Goal: Book appointment/travel/reservation

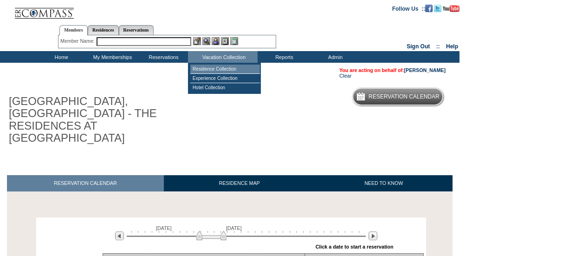
click at [220, 68] on td "Residence Collection" at bounding box center [225, 69] width 70 height 9
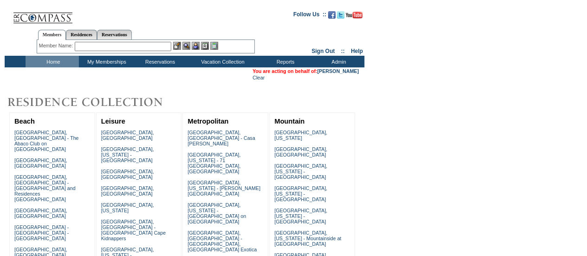
scroll to position [270, 0]
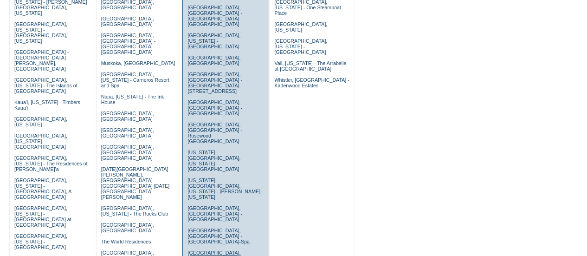
click at [210, 250] on link "Paris, France - Rosewood Hotel de Crillon" at bounding box center [215, 258] width 54 height 17
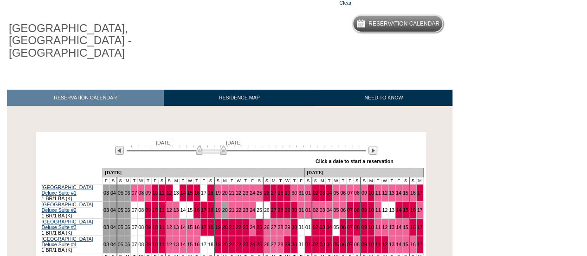
scroll to position [139, 0]
